Goal: Find contact information: Find contact information

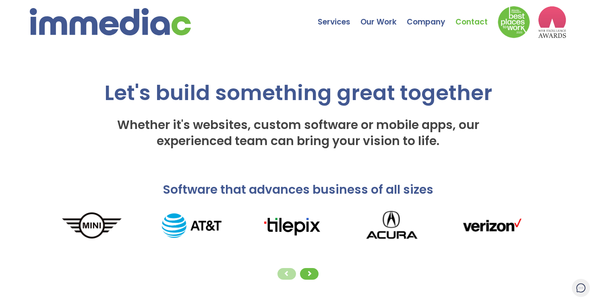
click at [476, 24] on link "Contact" at bounding box center [476, 16] width 42 height 28
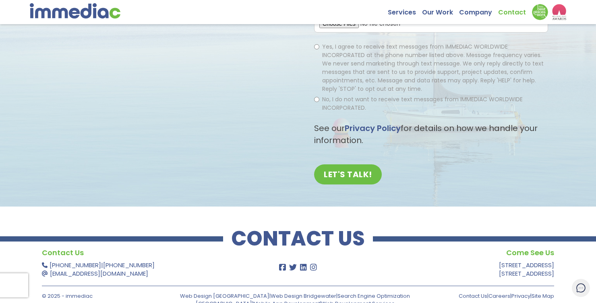
scroll to position [228, 0]
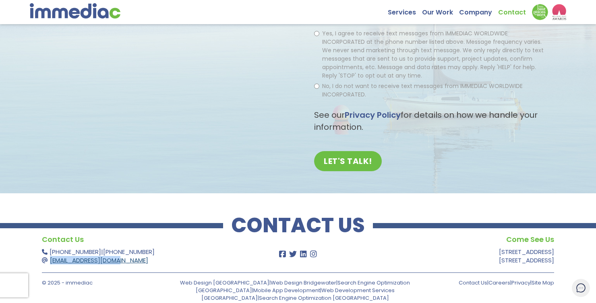
drag, startPoint x: 123, startPoint y: 266, endPoint x: 56, endPoint y: 264, distance: 67.6
click at [56, 264] on p "902-491-4485 | 866-222-5605 support@immediac.com" at bounding box center [145, 256] width 207 height 17
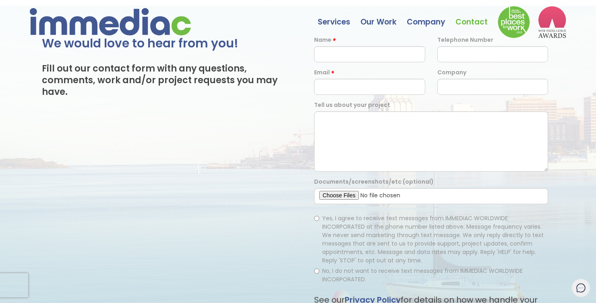
scroll to position [0, 0]
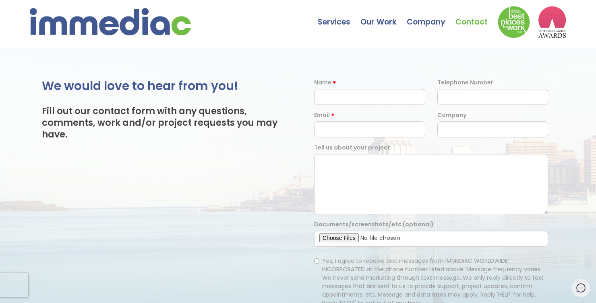
click at [86, 14] on img at bounding box center [110, 21] width 161 height 27
